Goal: Check status: Check status

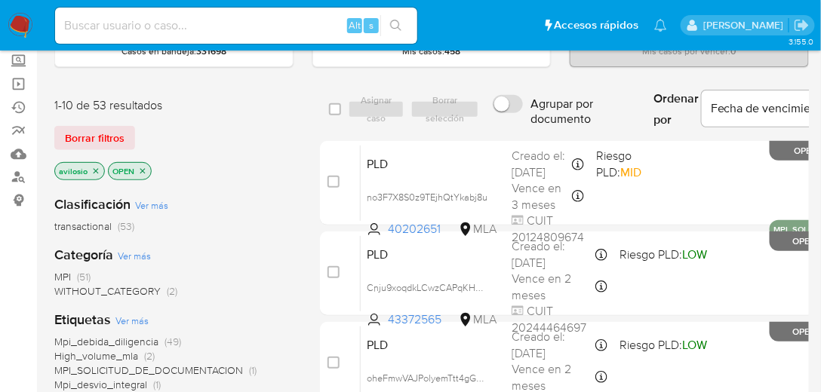
scroll to position [86, 0]
click at [18, 20] on img at bounding box center [21, 26] width 26 height 26
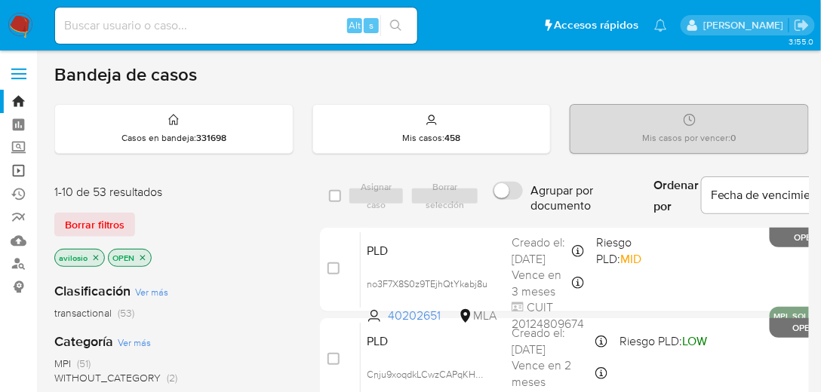
click at [20, 167] on link "Operaciones masivas" at bounding box center [90, 170] width 180 height 23
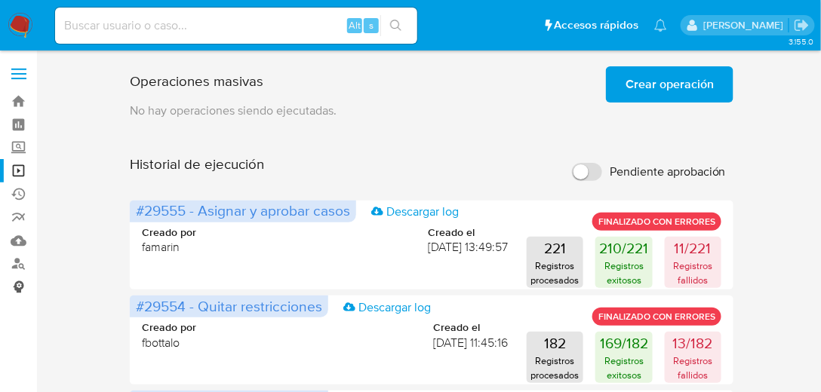
click at [20, 288] on link "Consolidado" at bounding box center [90, 286] width 180 height 23
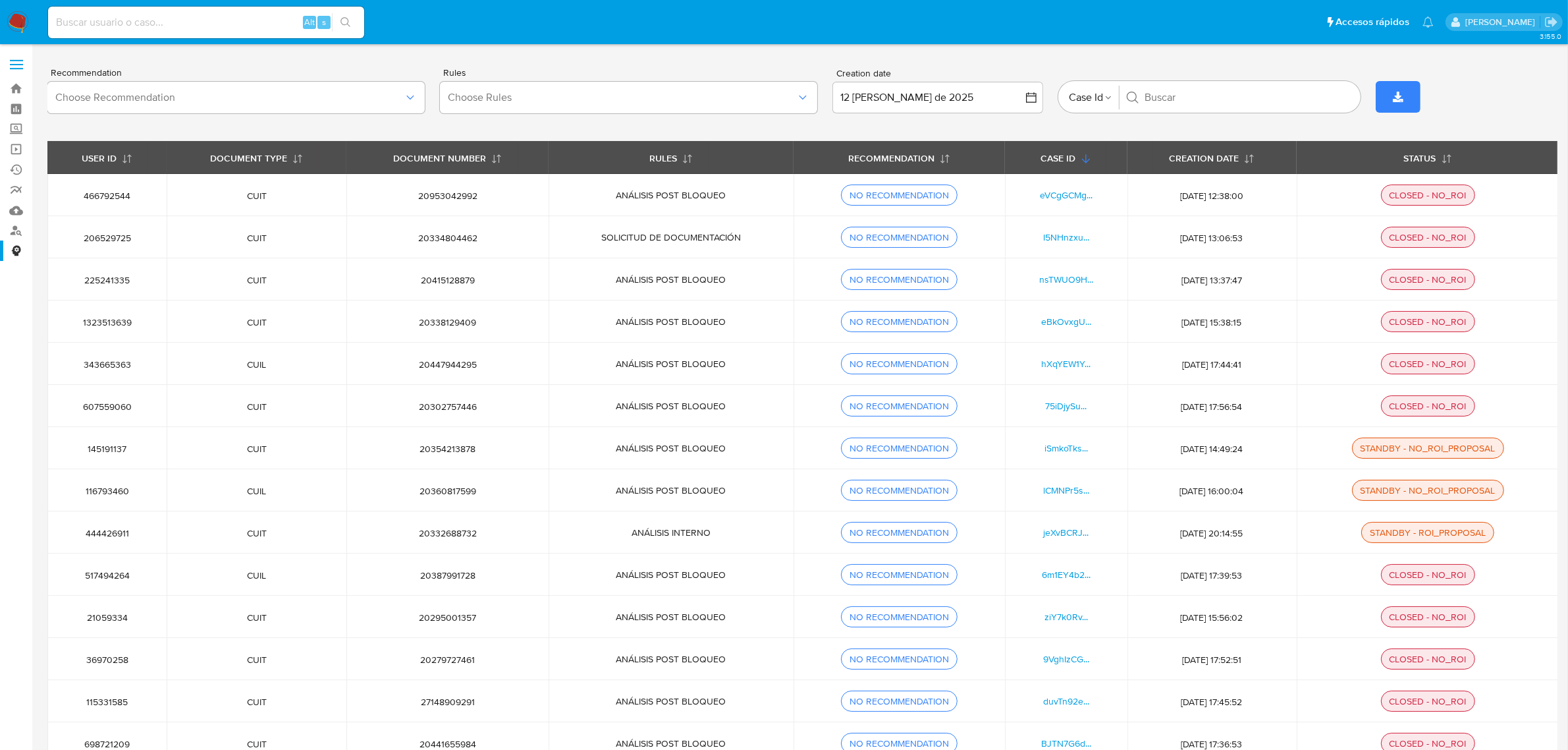
click at [169, 14] on input at bounding box center [206, 23] width 316 height 17
paste input "827811288"
type input "827811288"
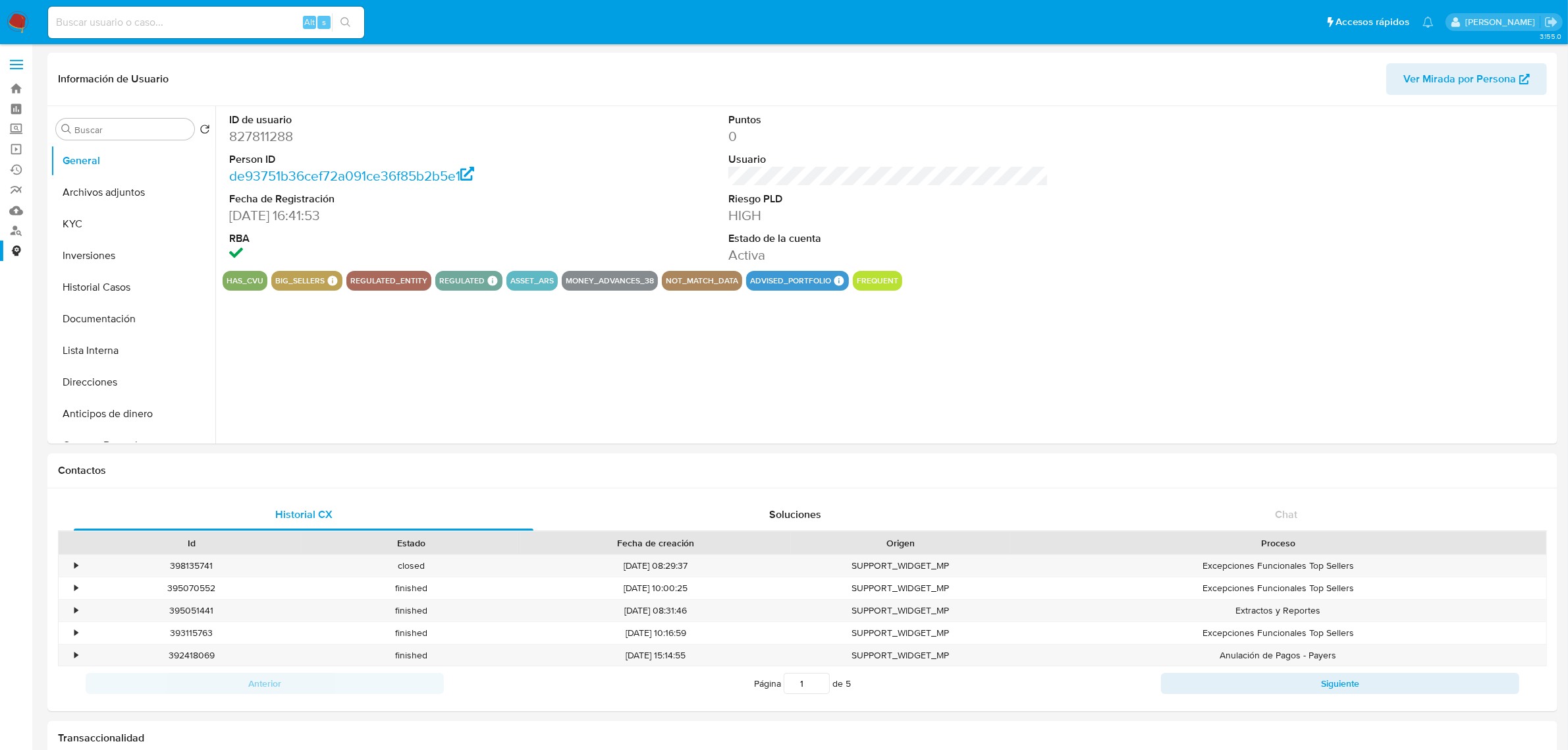
select select "10"
click at [140, 289] on button "Historial Casos" at bounding box center [127, 287] width 154 height 31
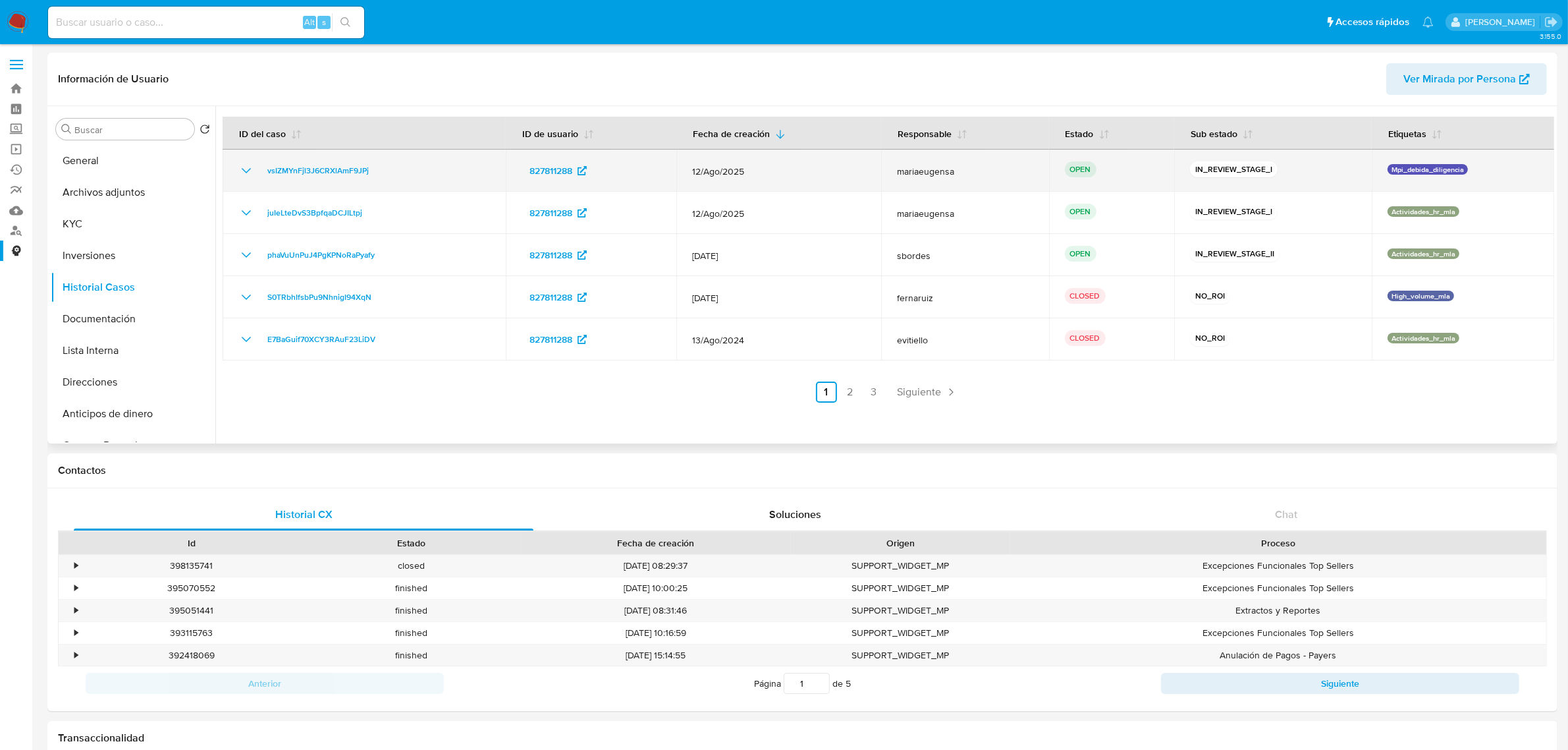
click at [245, 173] on icon "Mostrar/Ocultar" at bounding box center [246, 170] width 16 height 16
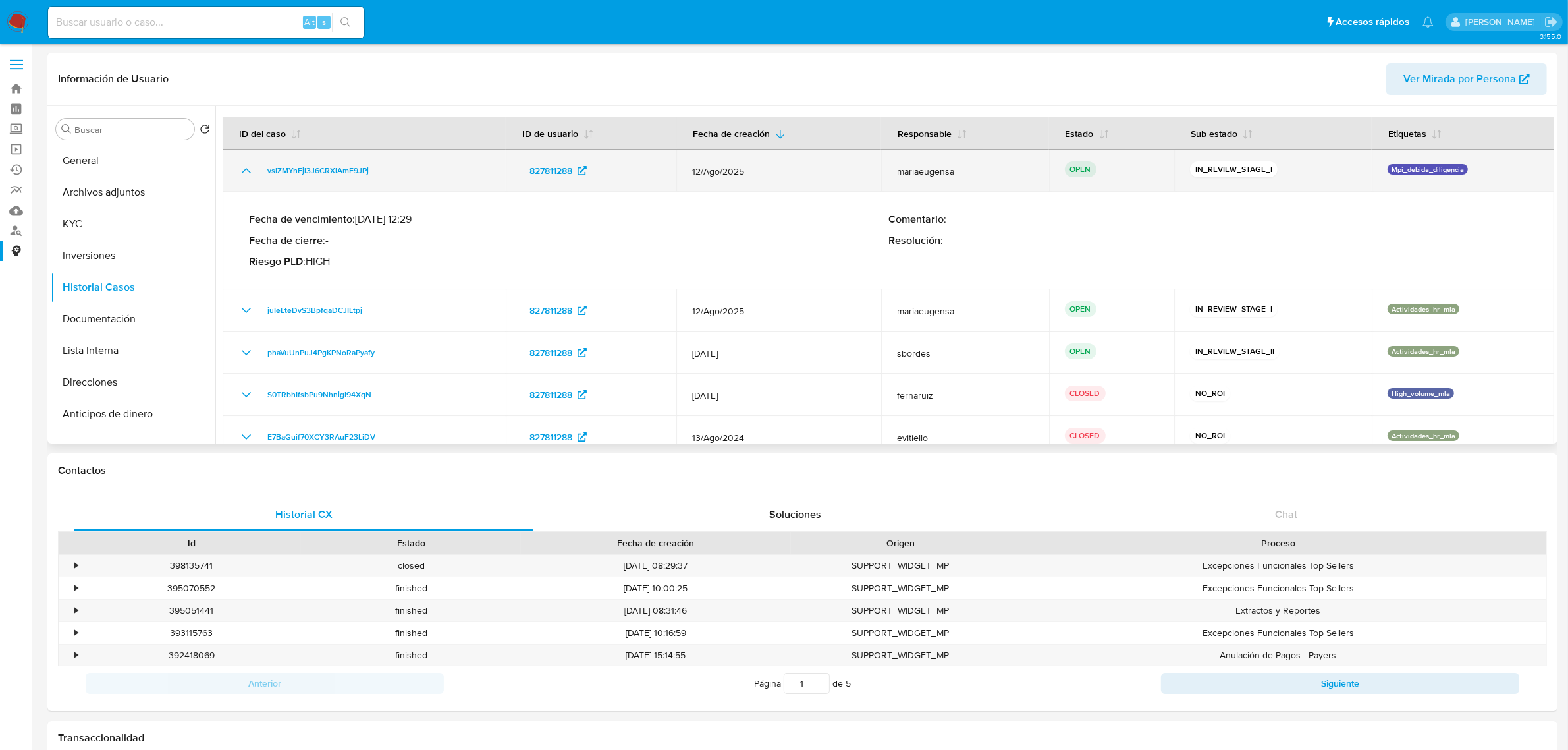
click at [245, 173] on icon "Mostrar/Ocultar" at bounding box center [246, 170] width 16 height 16
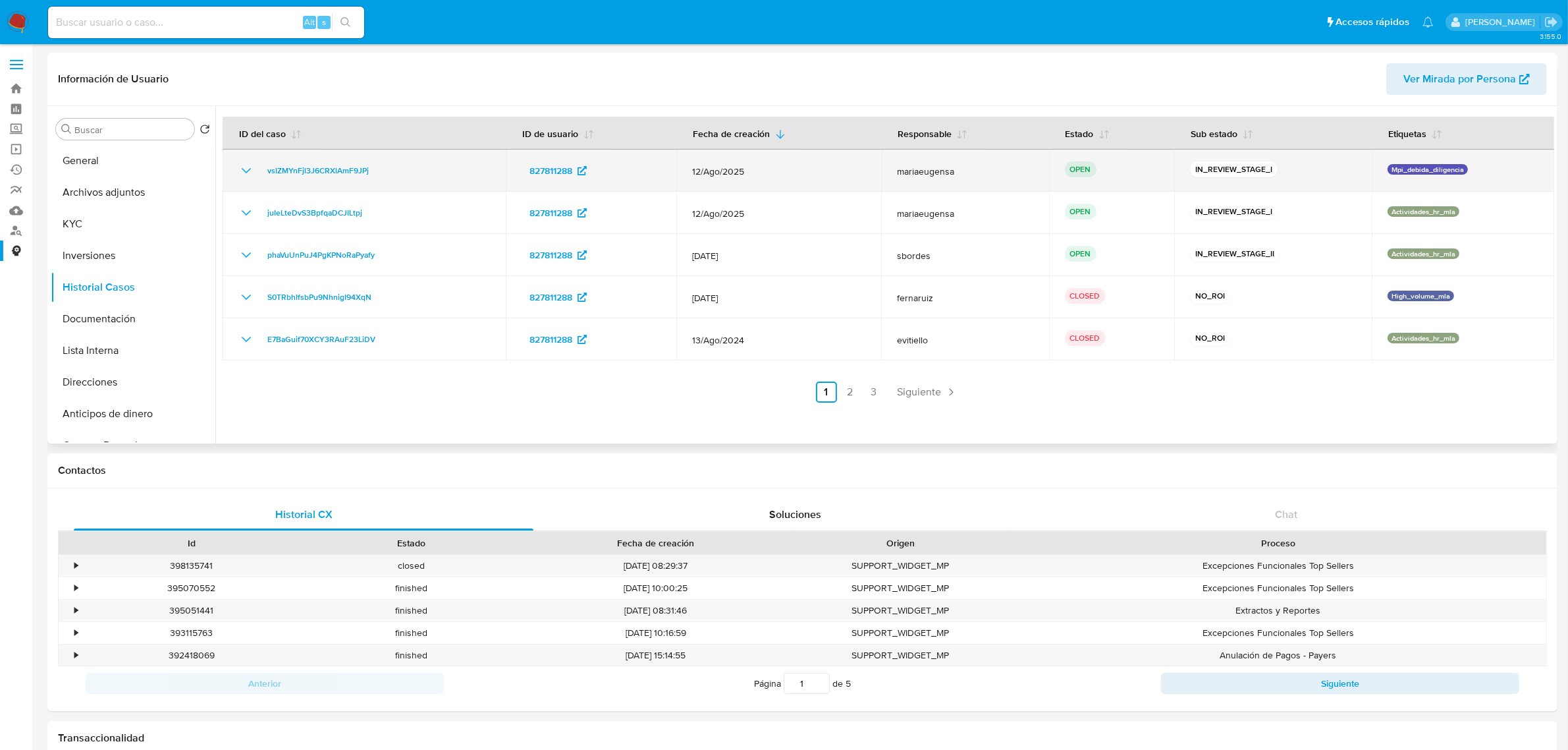
click at [238, 162] on button "Mostrar/Ocultar" at bounding box center [246, 170] width 16 height 16
